Goal: Task Accomplishment & Management: Complete application form

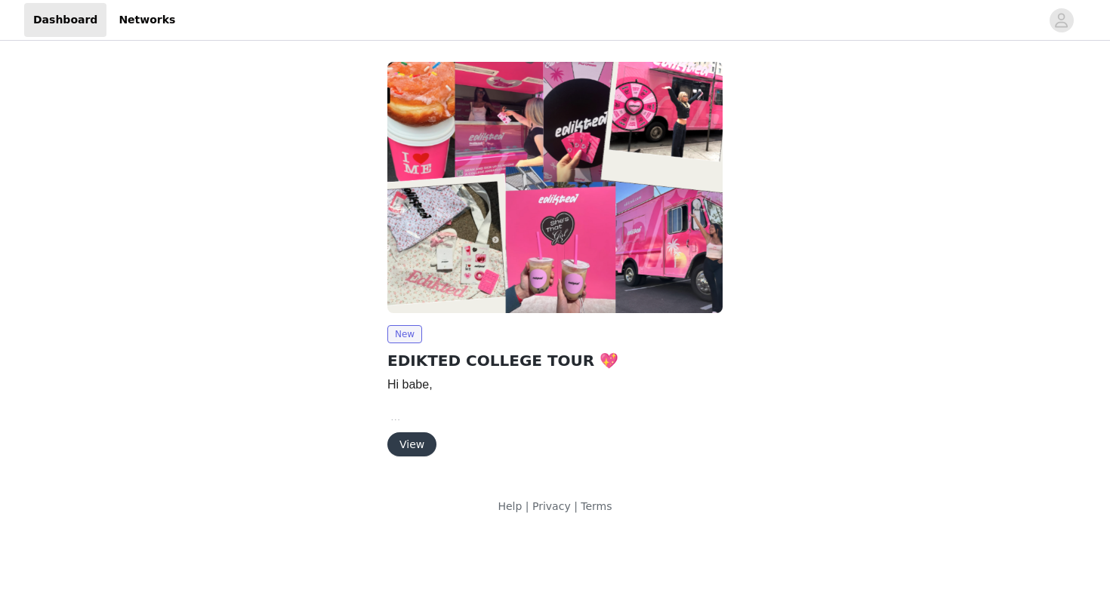
click at [411, 441] on button "View" at bounding box center [411, 445] width 49 height 24
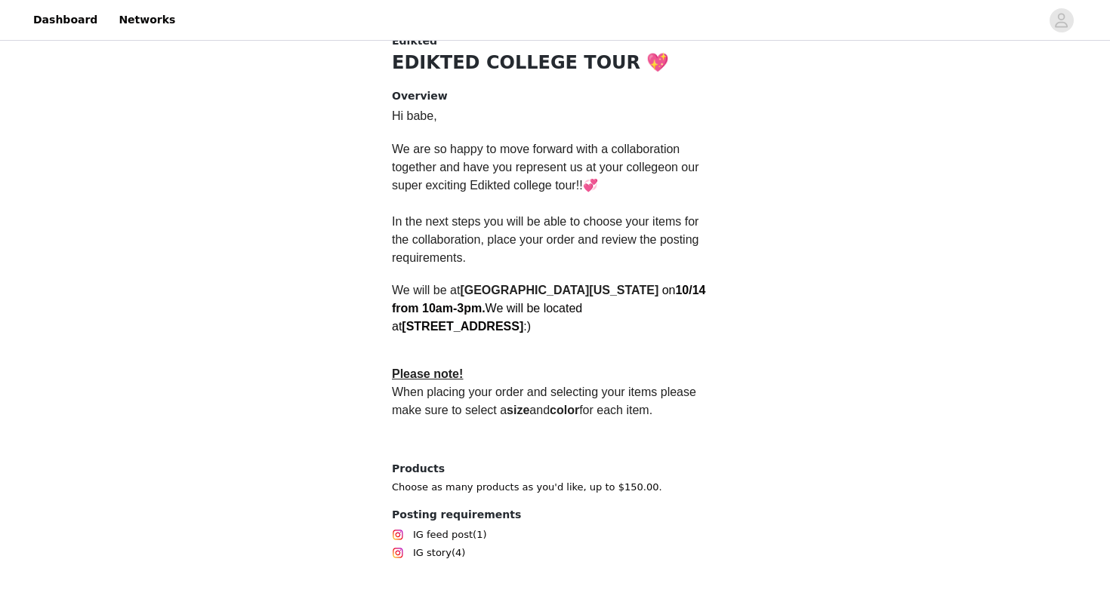
scroll to position [385, 0]
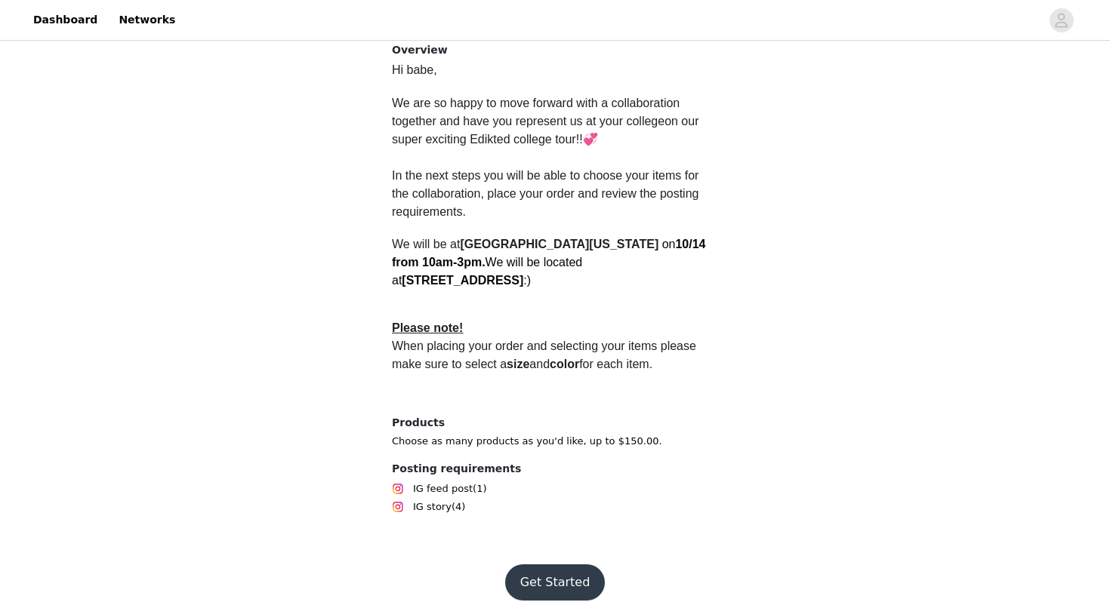
click at [503, 555] on button "Get Started" at bounding box center [555, 583] width 100 height 36
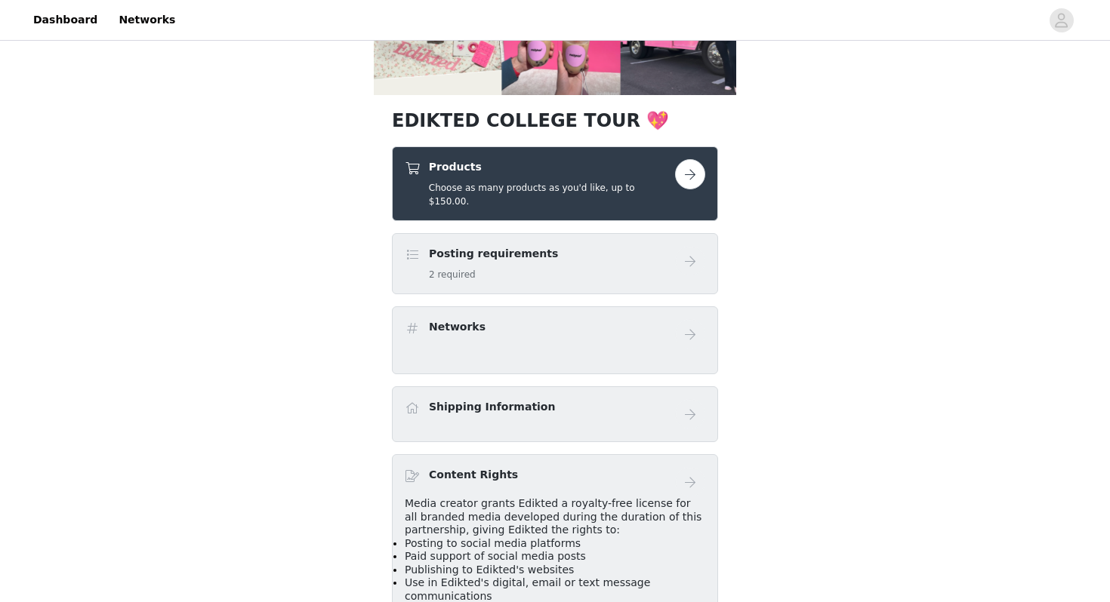
scroll to position [221, 0]
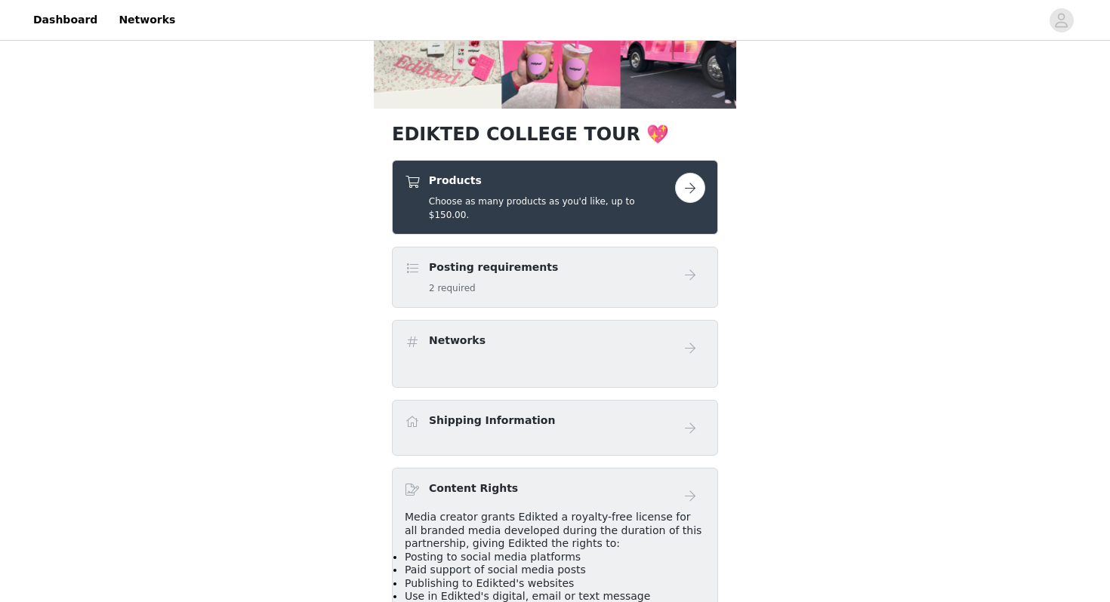
click at [503, 189] on button "button" at bounding box center [690, 188] width 30 height 30
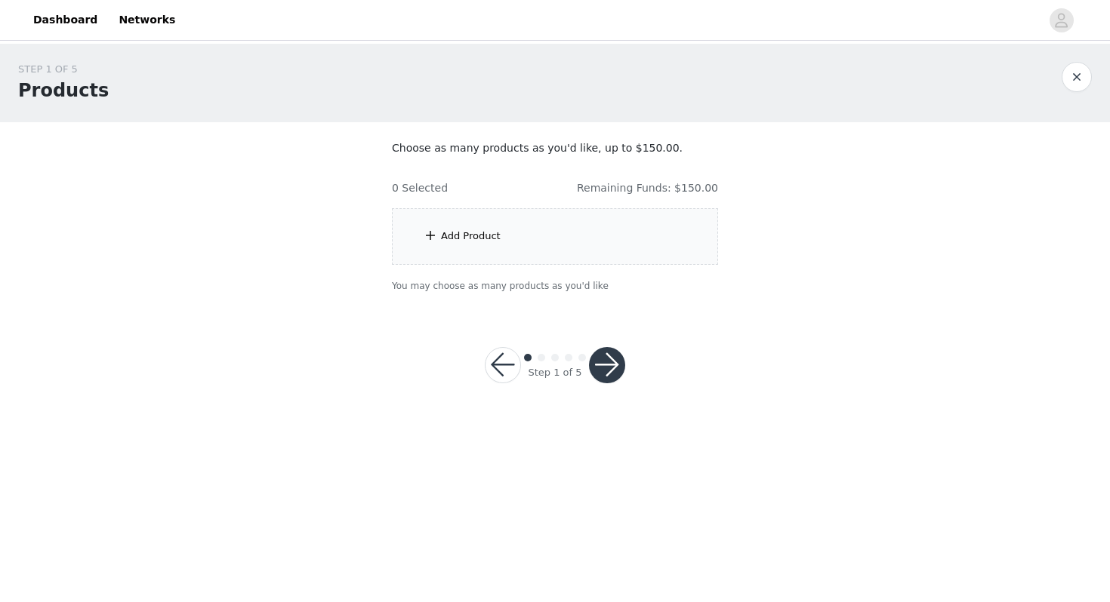
click at [478, 233] on div "Add Product" at bounding box center [471, 236] width 60 height 15
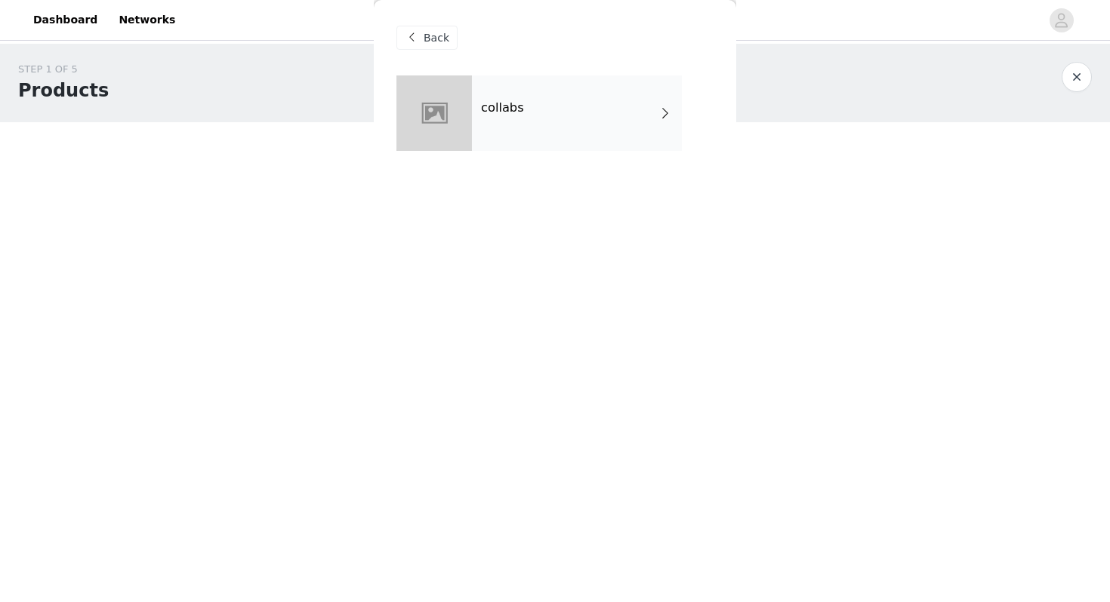
click at [503, 101] on div "collabs" at bounding box center [577, 112] width 210 height 75
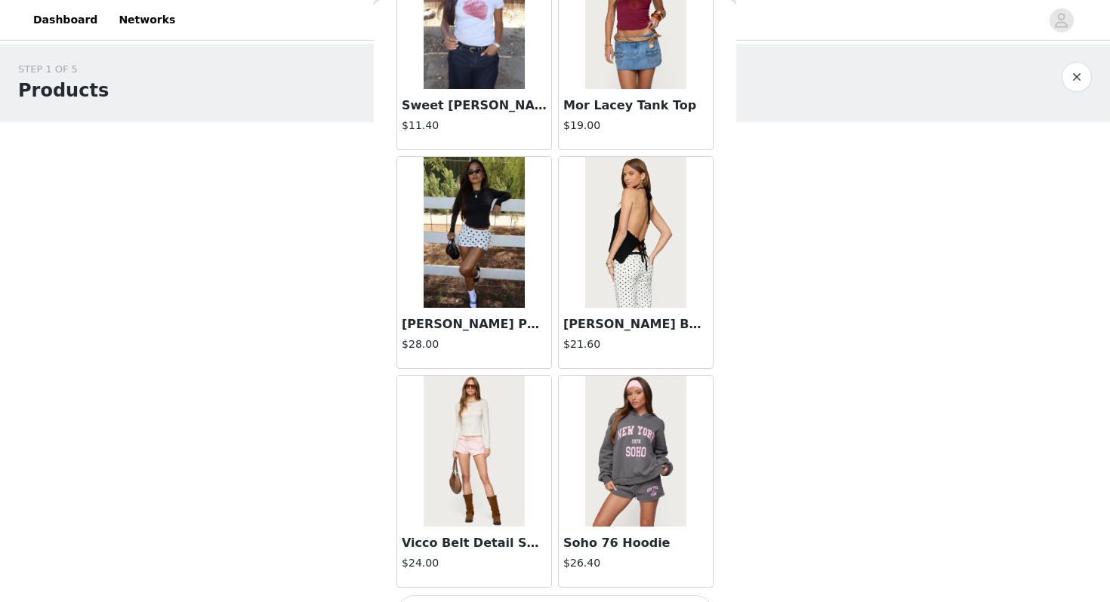
scroll to position [1708, 0]
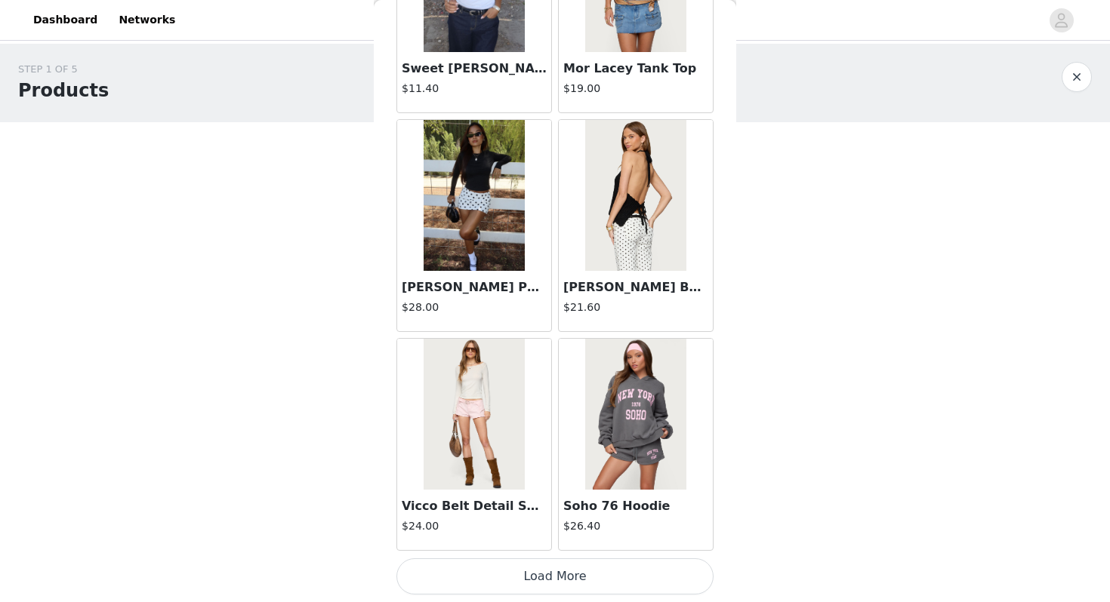
click at [503, 79] on button "button" at bounding box center [1077, 77] width 30 height 30
